Goal: Find contact information: Find contact information

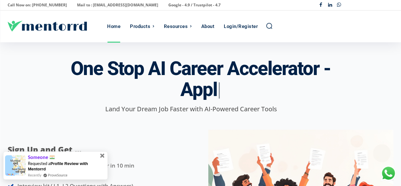
click at [104, 155] on span at bounding box center [102, 155] width 7 height 7
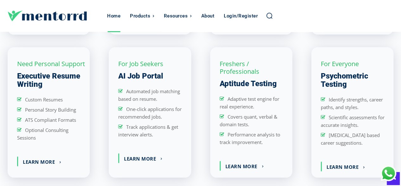
scroll to position [698, 0]
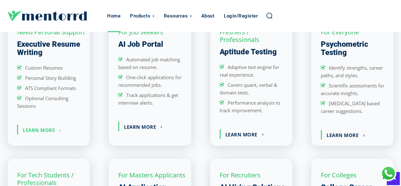
click at [55, 134] on link "Learn More" at bounding box center [42, 130] width 48 height 10
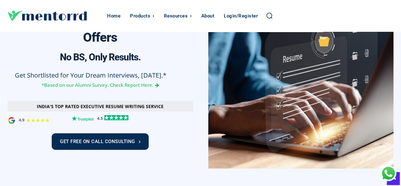
click at [106, 146] on link "Get Free On Call Consulting" at bounding box center [100, 141] width 97 height 16
